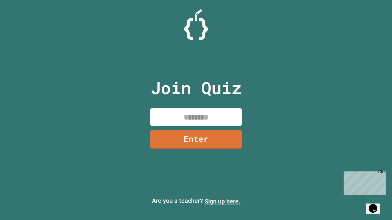
click at [222, 202] on link "Sign up here." at bounding box center [222, 201] width 36 height 7
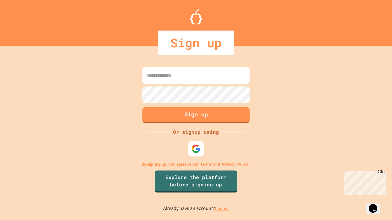
click at [222, 209] on link "Log in." at bounding box center [222, 209] width 14 height 6
